Goal: Check status

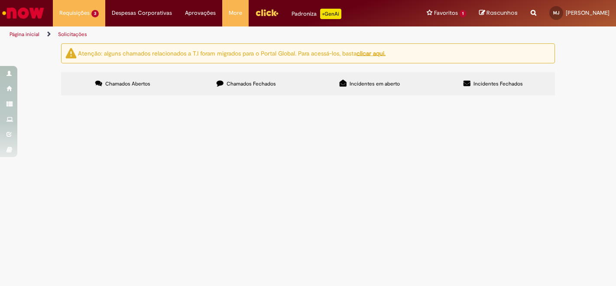
click at [23, 12] on img "Ir para a Homepage" at bounding box center [23, 12] width 45 height 17
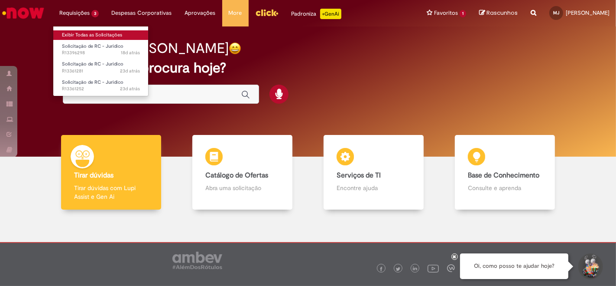
click at [93, 30] on link "Exibir Todas as Solicitações" at bounding box center [100, 35] width 95 height 10
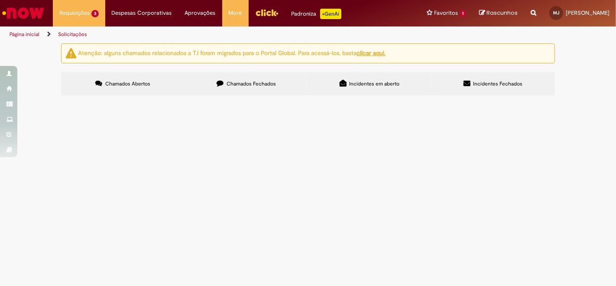
click at [230, 81] on span "Chamados Fechados" at bounding box center [251, 83] width 49 height 7
click at [0, 0] on span "Solicito, por gentilza, a formalização da contratação nos termos em anexo. Já e…" at bounding box center [0, 0] width 0 height 0
